Goal: Find specific page/section: Find specific page/section

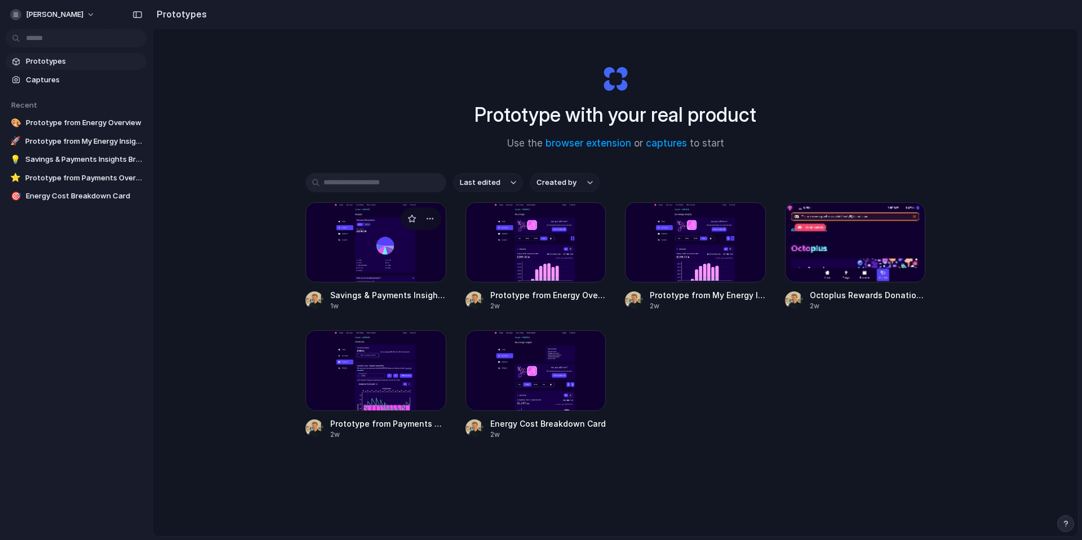
click at [402, 257] on div at bounding box center [376, 242] width 141 height 80
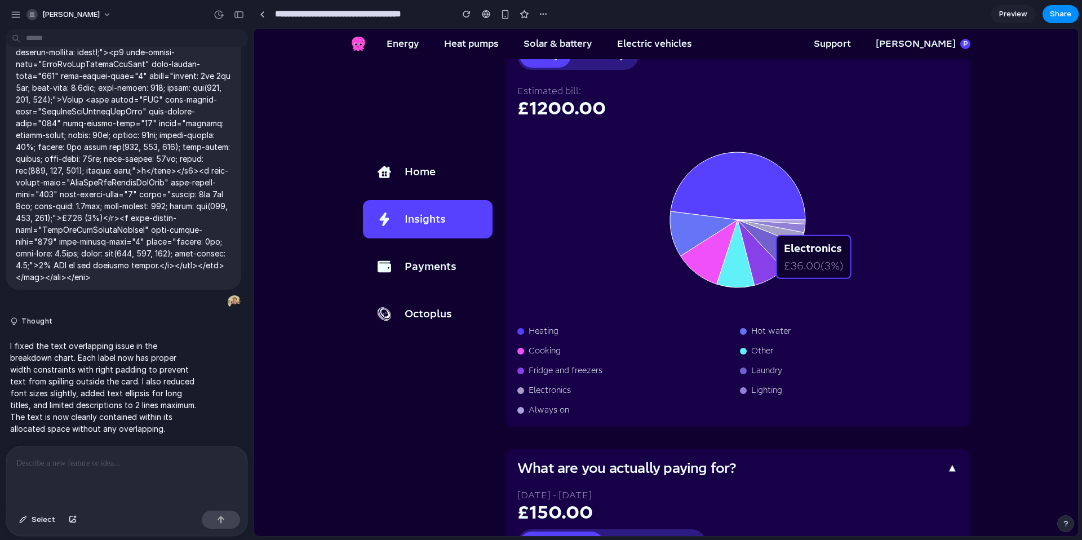
scroll to position [127, 0]
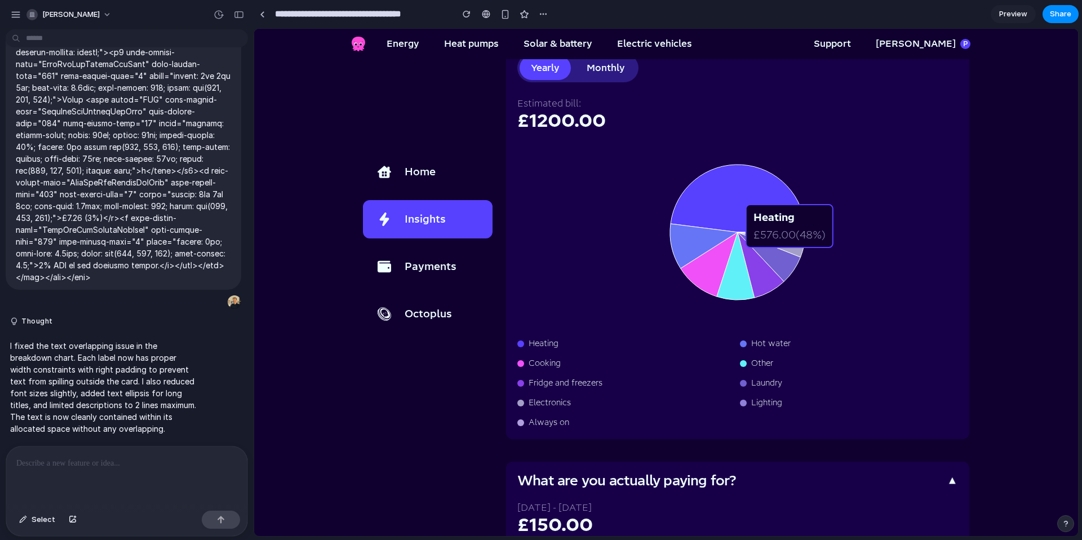
click at [767, 218] on icon at bounding box center [738, 199] width 135 height 68
click at [551, 346] on span "Heating" at bounding box center [544, 343] width 30 height 15
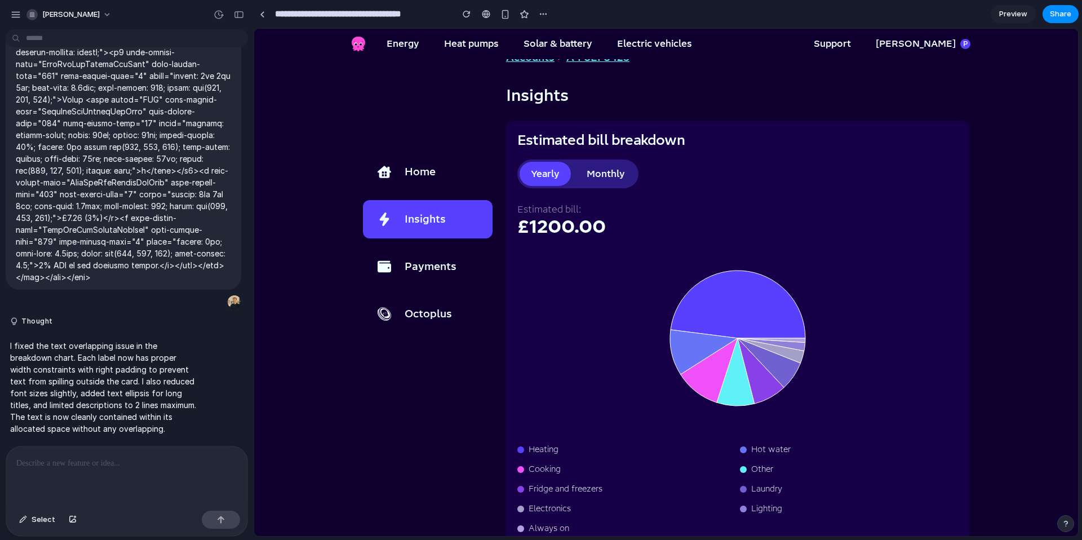
click at [611, 184] on button "Monthly" at bounding box center [606, 174] width 61 height 24
click at [567, 178] on div "Yearly Monthly" at bounding box center [578, 174] width 121 height 29
click at [553, 178] on button "Yearly" at bounding box center [545, 174] width 51 height 24
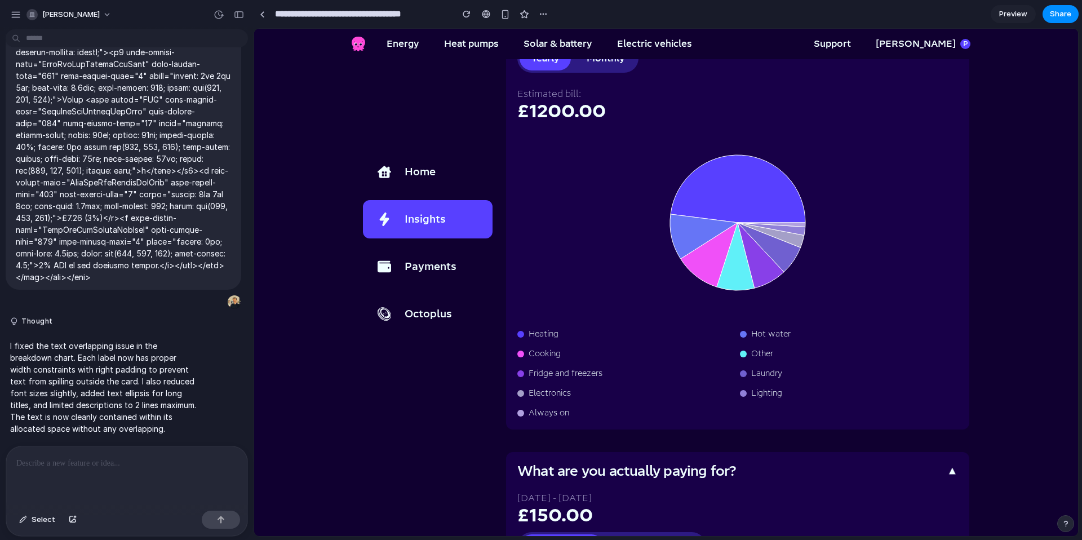
scroll to position [138, 0]
click at [1016, 245] on main "Home Insights Payments Octoplus Accounts > A-F3EF3425 Insights Estimated bill b…" at bounding box center [666, 504] width 824 height 1164
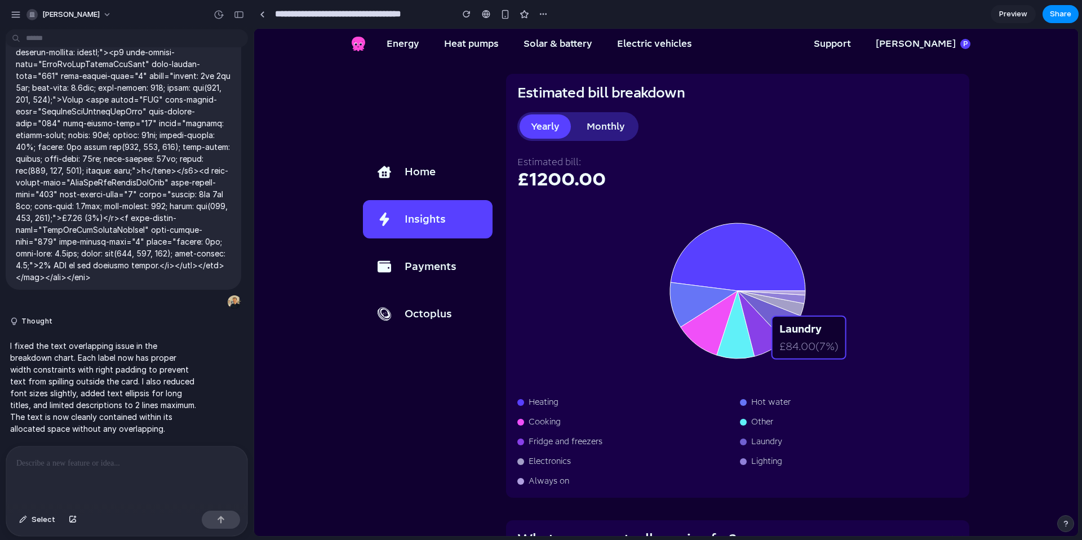
scroll to position [70, 0]
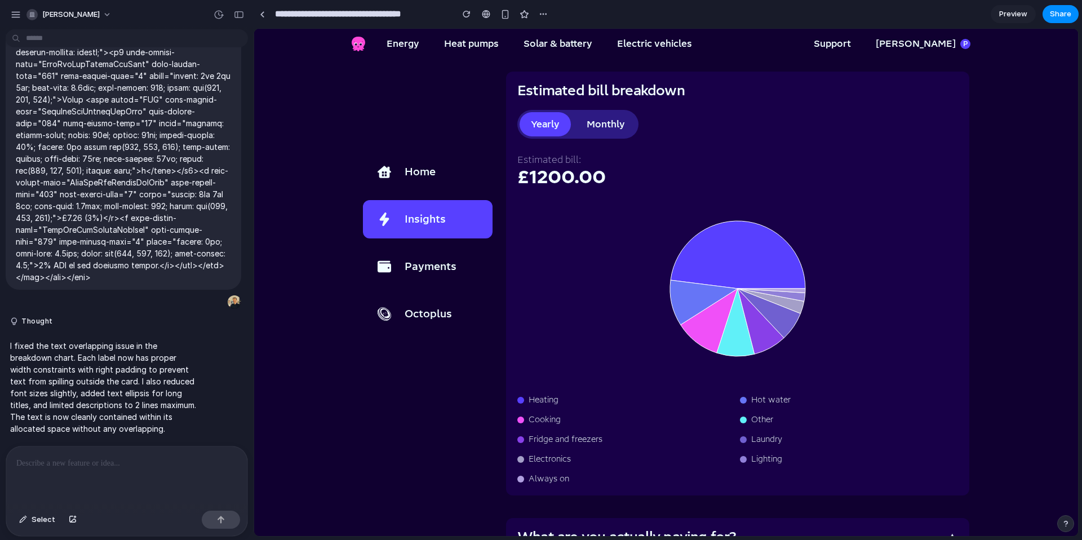
click at [845, 235] on icon at bounding box center [738, 288] width 441 height 180
